Goal: Task Accomplishment & Management: Manage account settings

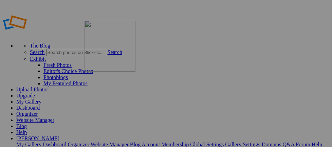
drag, startPoint x: 201, startPoint y: 107, endPoint x: 183, endPoint y: 82, distance: 31.3
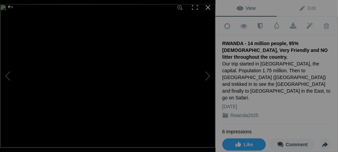
click at [208, 10] on div at bounding box center [207, 7] width 15 height 15
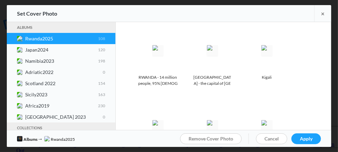
click at [50, 39] on b "Rwanda2025 108" at bounding box center [65, 39] width 80 height 6
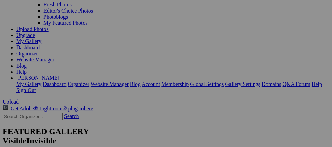
scroll to position [60, 0]
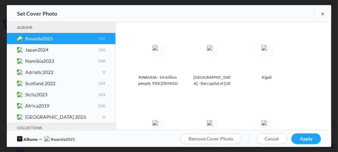
click at [35, 39] on b "Rwanda2025 108" at bounding box center [65, 39] width 80 height 6
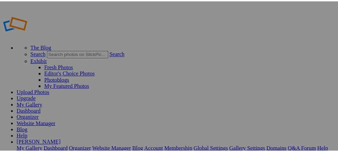
scroll to position [60, 0]
